Goal: Understand process/instructions

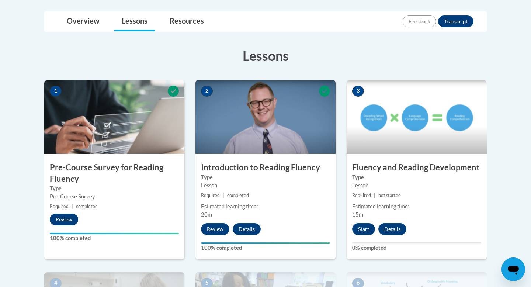
scroll to position [166, 0]
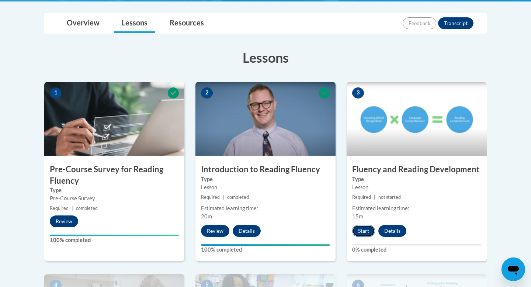
click at [366, 229] on button "Start" at bounding box center [363, 231] width 23 height 12
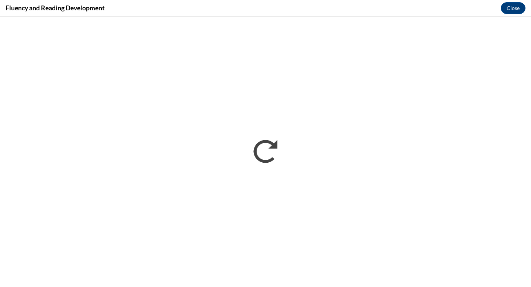
scroll to position [0, 0]
